Goal: Task Accomplishment & Management: Manage account settings

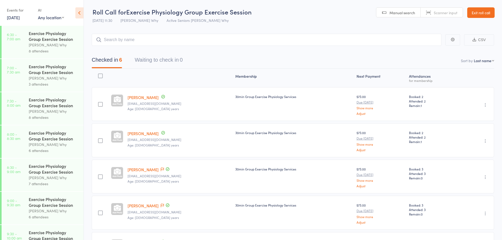
click at [20, 17] on link "[DATE]" at bounding box center [13, 18] width 13 height 6
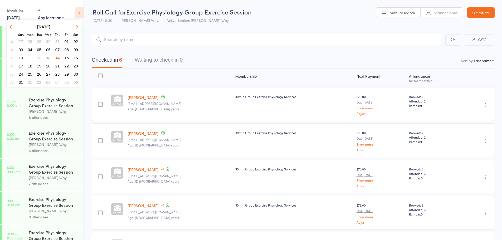
click at [74, 58] on span "16" at bounding box center [76, 58] width 4 height 4
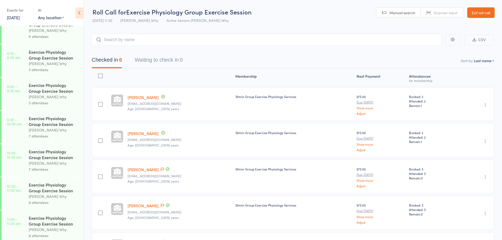
scroll to position [51, 0]
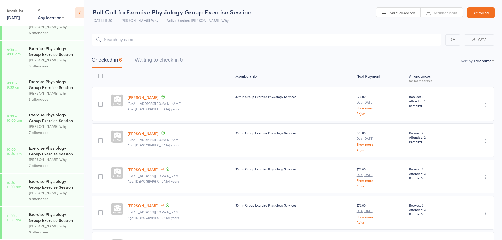
click at [476, 15] on link "Exit roll call" at bounding box center [481, 12] width 27 height 11
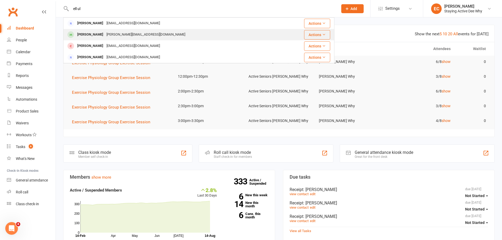
type input "ell ul"
click at [66, 36] on div at bounding box center [71, 34] width 10 height 9
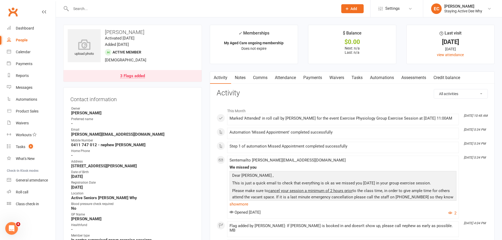
click at [282, 81] on link "Attendance" at bounding box center [285, 78] width 28 height 12
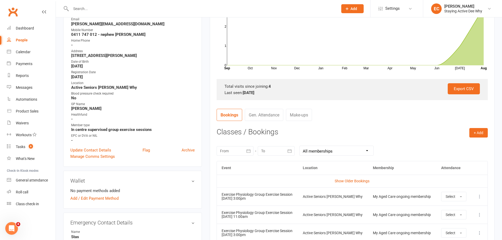
scroll to position [185, 0]
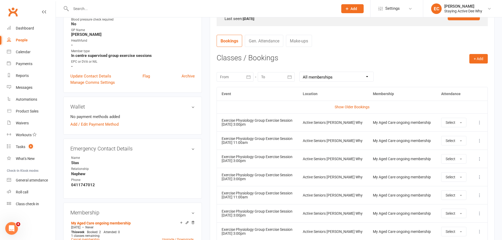
click at [270, 146] on td "Exercise Physiology Group Exercise Session [DATE] 11:00am" at bounding box center [257, 141] width 81 height 18
click at [482, 143] on icon at bounding box center [479, 140] width 5 height 5
click at [455, 173] on link "Remove booking" at bounding box center [457, 172] width 52 height 11
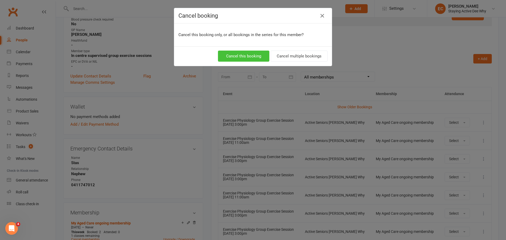
click at [241, 60] on button "Cancel this booking" at bounding box center [243, 56] width 51 height 11
